Goal: Task Accomplishment & Management: Manage account settings

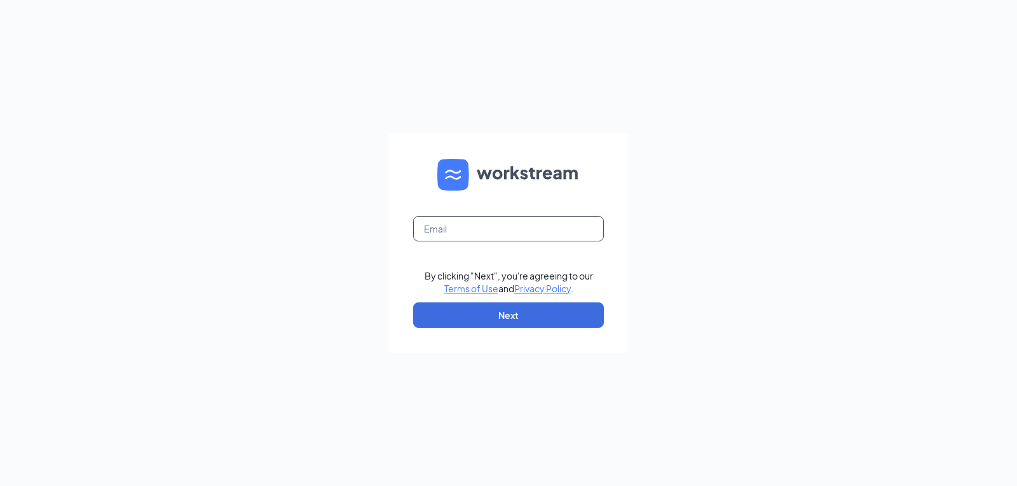
click at [503, 233] on input "text" at bounding box center [508, 228] width 191 height 25
type input "arbys5619@arbys.biz"
click at [516, 318] on button "Next" at bounding box center [508, 314] width 191 height 25
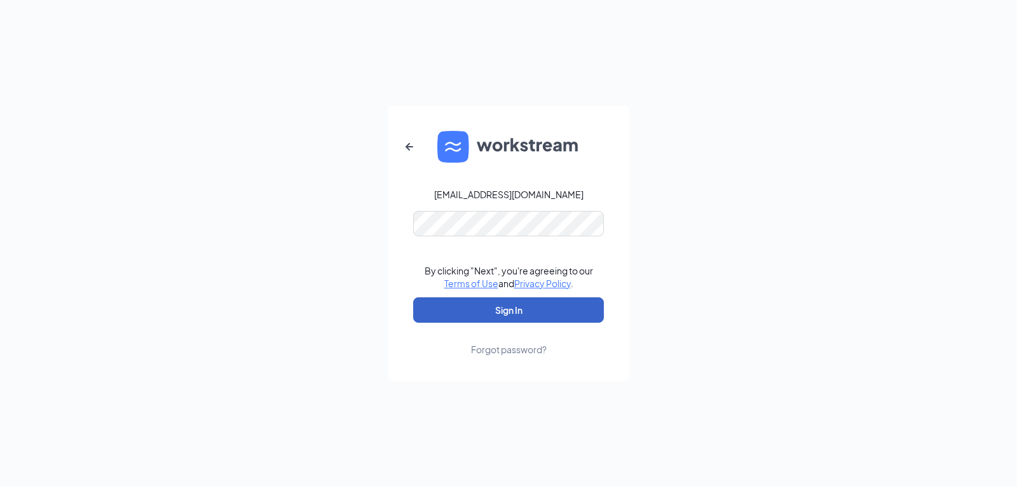
click at [531, 310] on button "Sign In" at bounding box center [508, 309] width 191 height 25
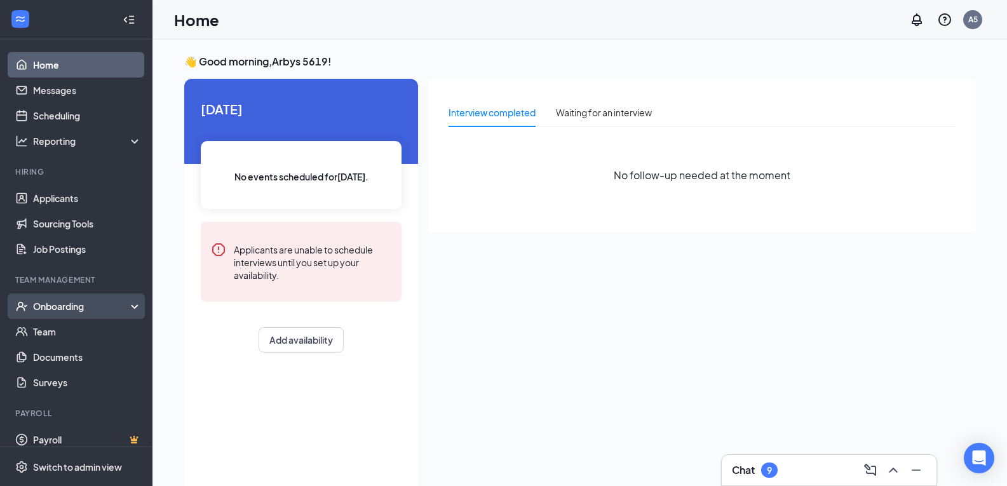
click at [83, 308] on div "Onboarding" at bounding box center [82, 306] width 98 height 13
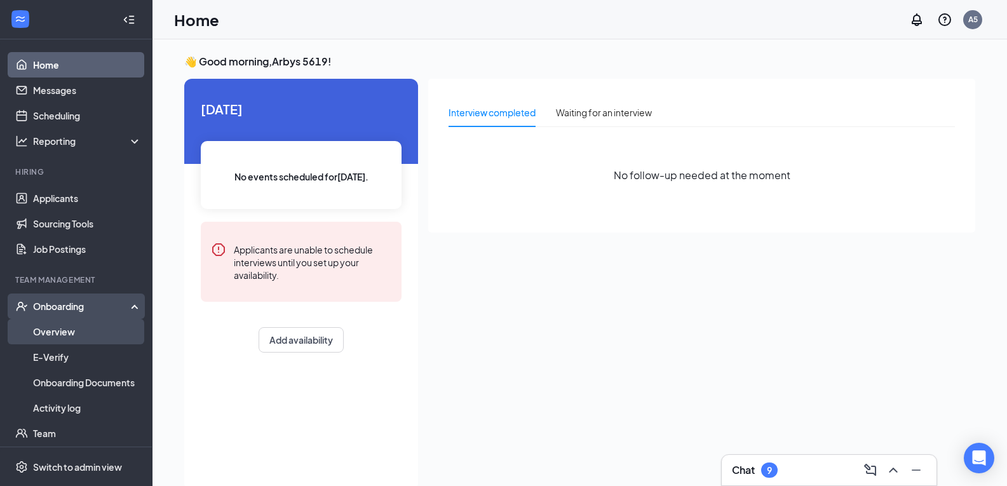
click at [110, 334] on link "Overview" at bounding box center [87, 331] width 109 height 25
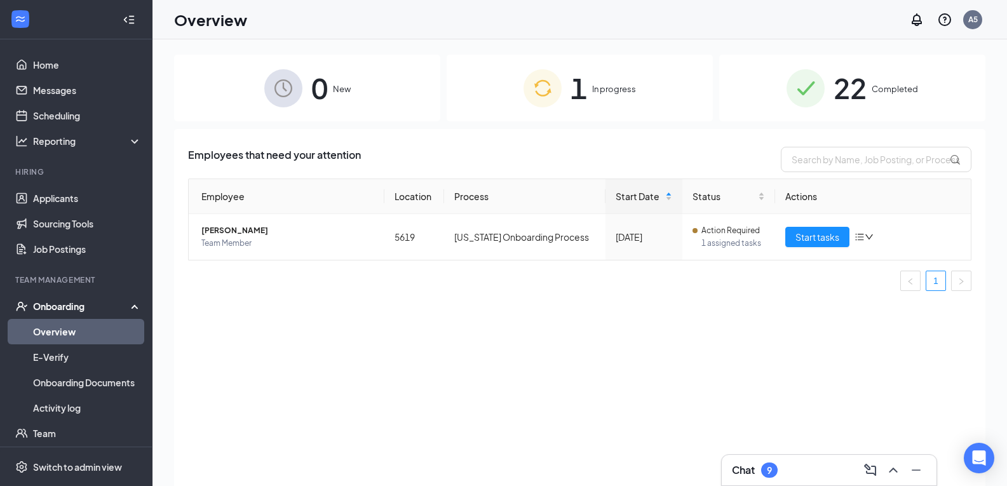
click at [598, 88] on span "In progress" at bounding box center [614, 89] width 44 height 13
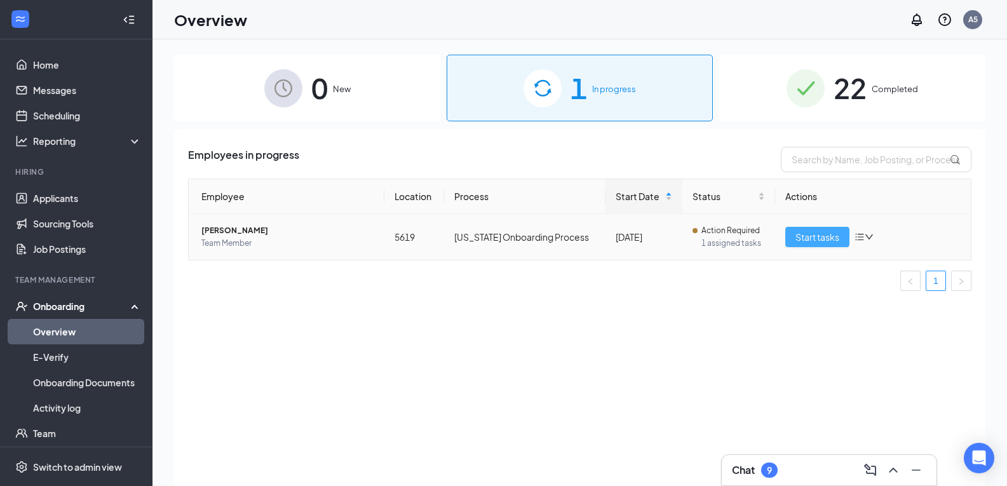
click at [820, 237] on span "Start tasks" at bounding box center [817, 237] width 44 height 14
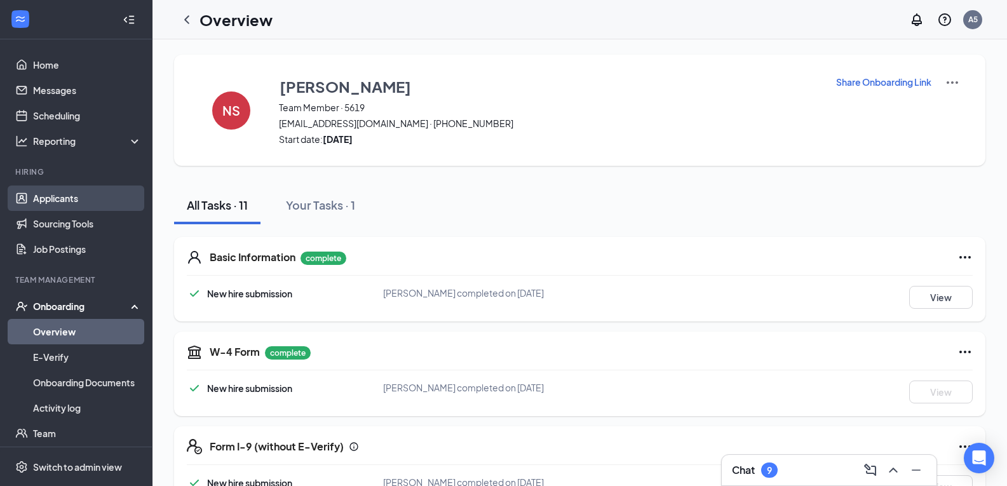
click at [60, 199] on link "Applicants" at bounding box center [87, 198] width 109 height 25
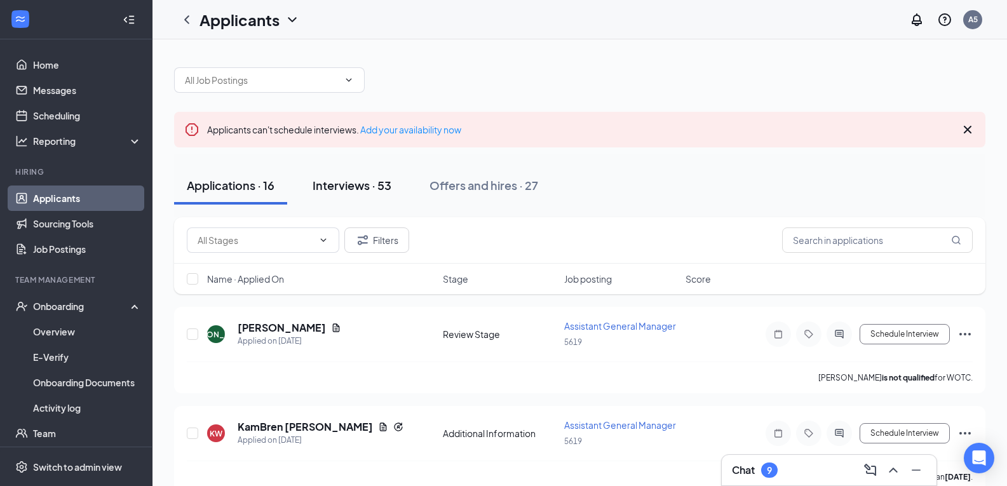
click at [344, 186] on div "Interviews · 53" at bounding box center [352, 185] width 79 height 16
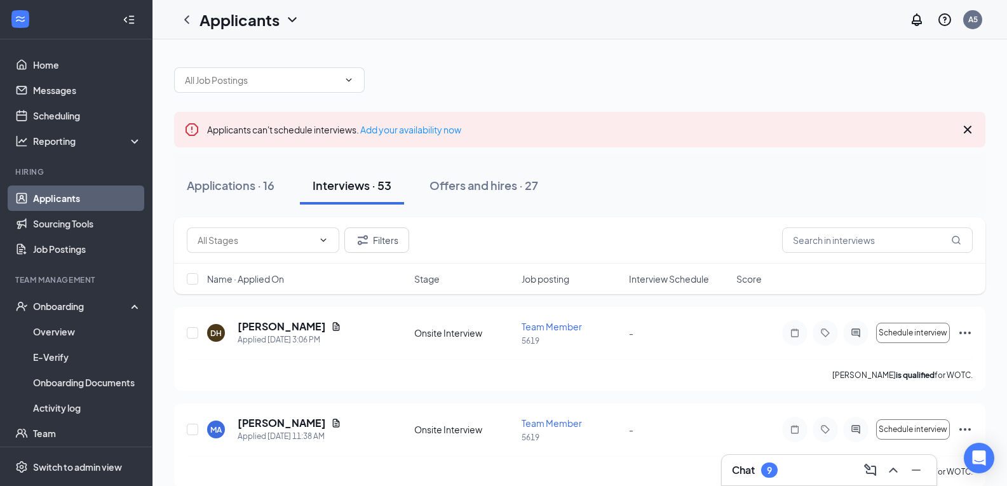
drag, startPoint x: 492, startPoint y: 184, endPoint x: 511, endPoint y: 222, distance: 42.3
click at [492, 184] on div "Offers and hires · 27" at bounding box center [483, 185] width 109 height 16
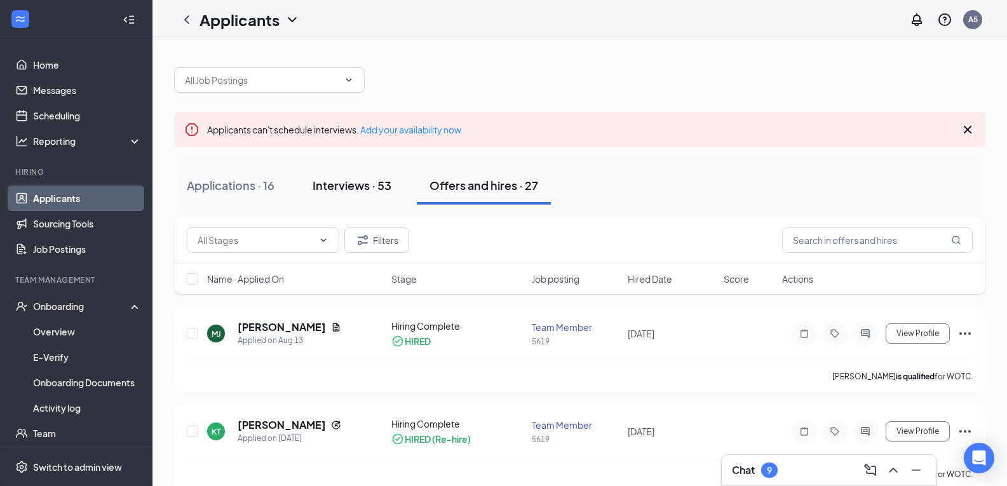
click at [348, 186] on div "Interviews · 53" at bounding box center [352, 185] width 79 height 16
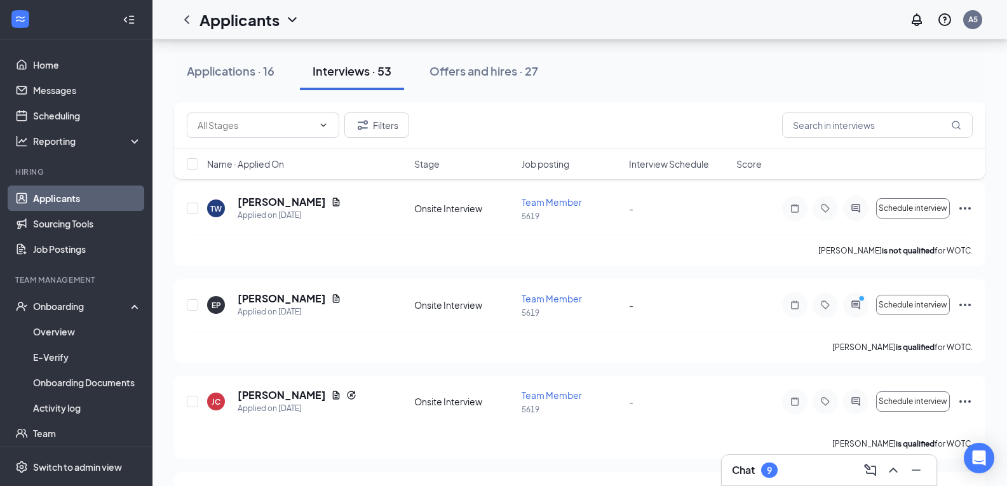
scroll to position [508, 0]
